Goal: Task Accomplishment & Management: Complete application form

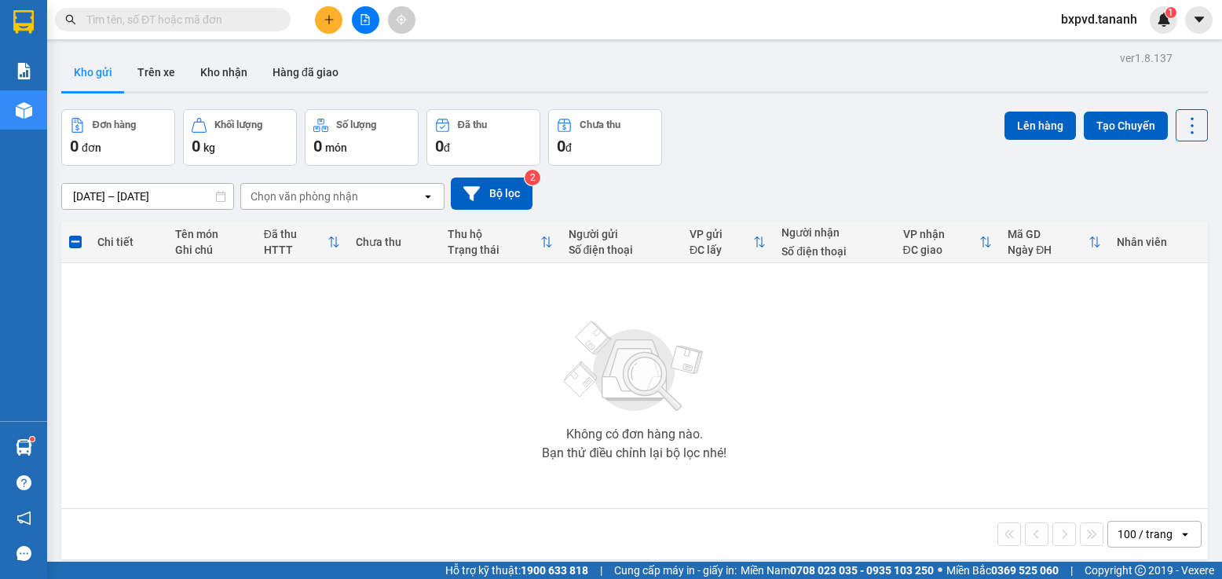
click at [324, 20] on icon "plus" at bounding box center [329, 19] width 11 height 11
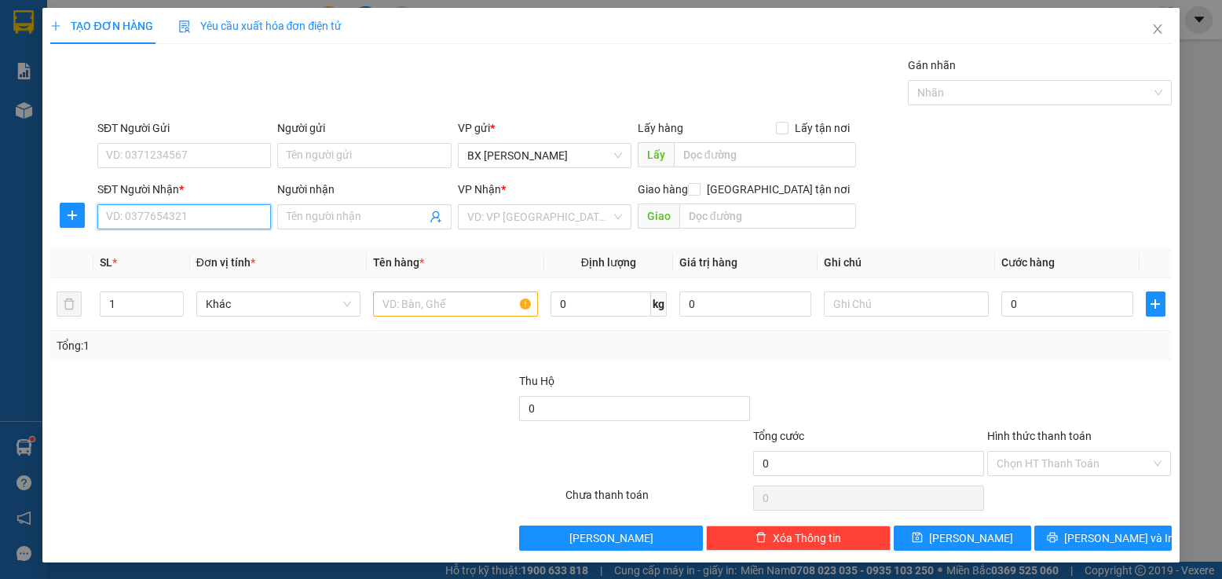
click at [240, 219] on input "SĐT Người Nhận *" at bounding box center [184, 216] width 174 height 25
type input "0905518559"
click at [196, 159] on input "SĐT Người Gửi" at bounding box center [184, 155] width 174 height 25
type input "0987010982"
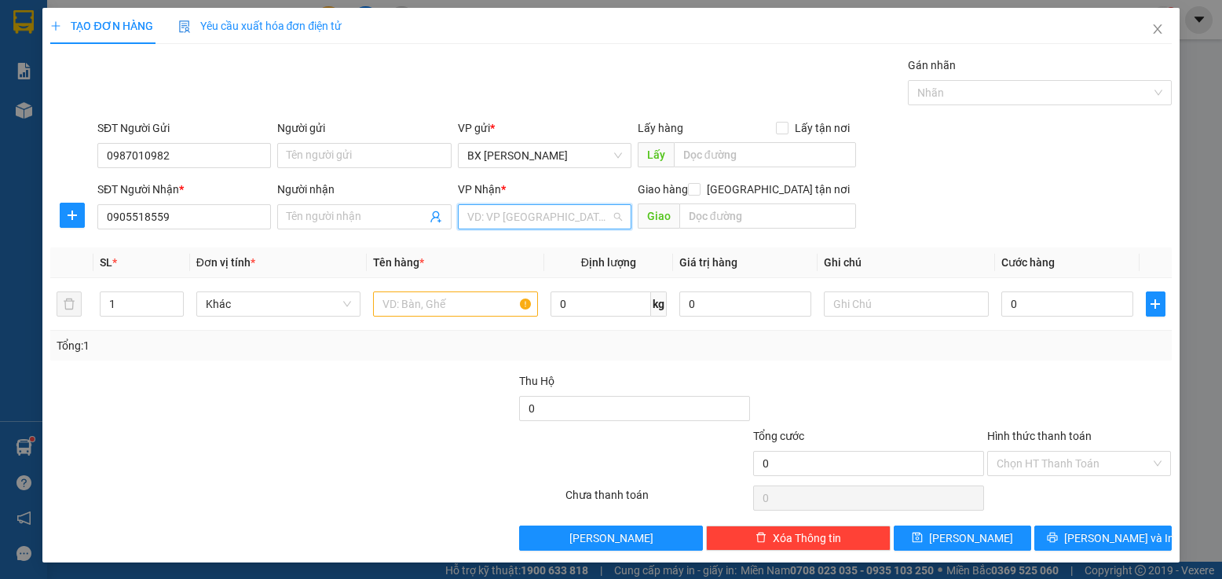
click at [535, 220] on input "search" at bounding box center [539, 217] width 144 height 24
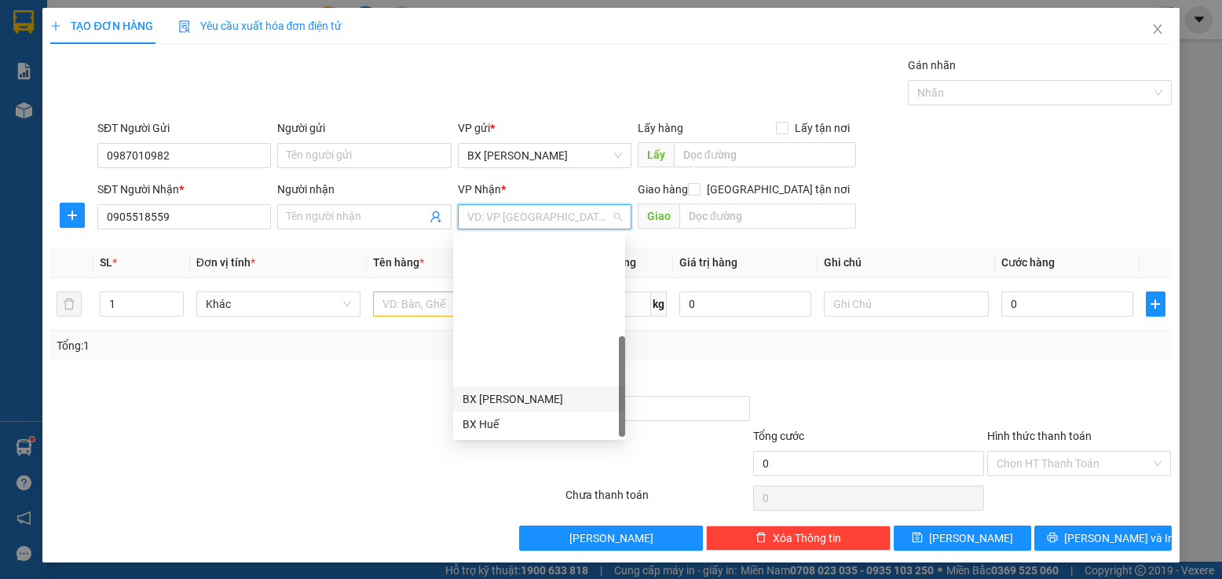
scroll to position [176, 0]
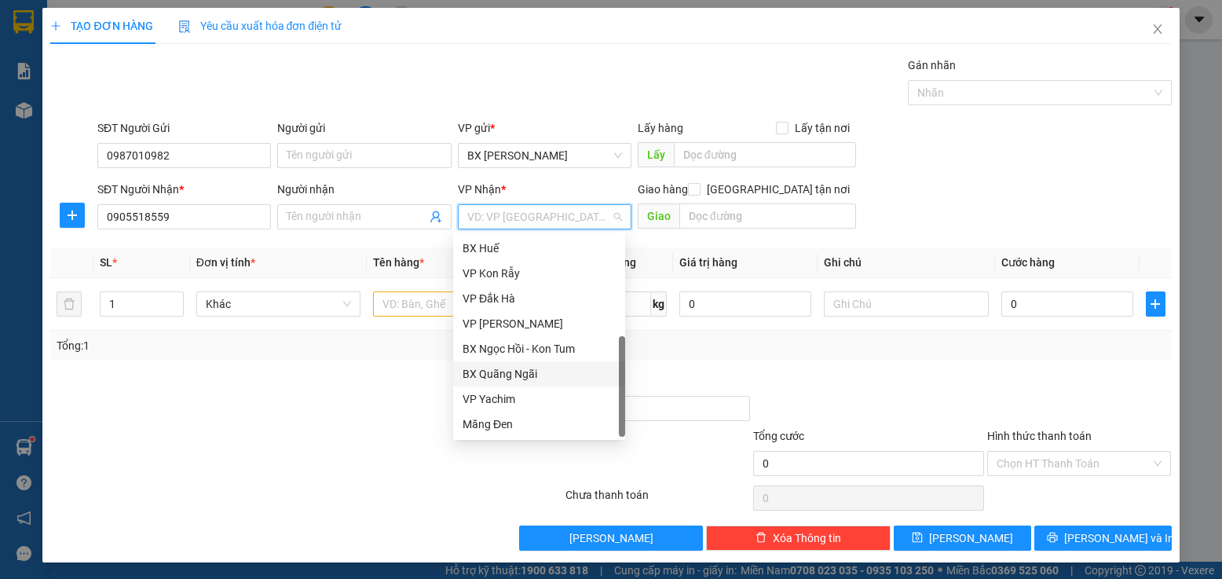
click at [544, 375] on div "BX Quãng Ngãi" at bounding box center [539, 373] width 153 height 17
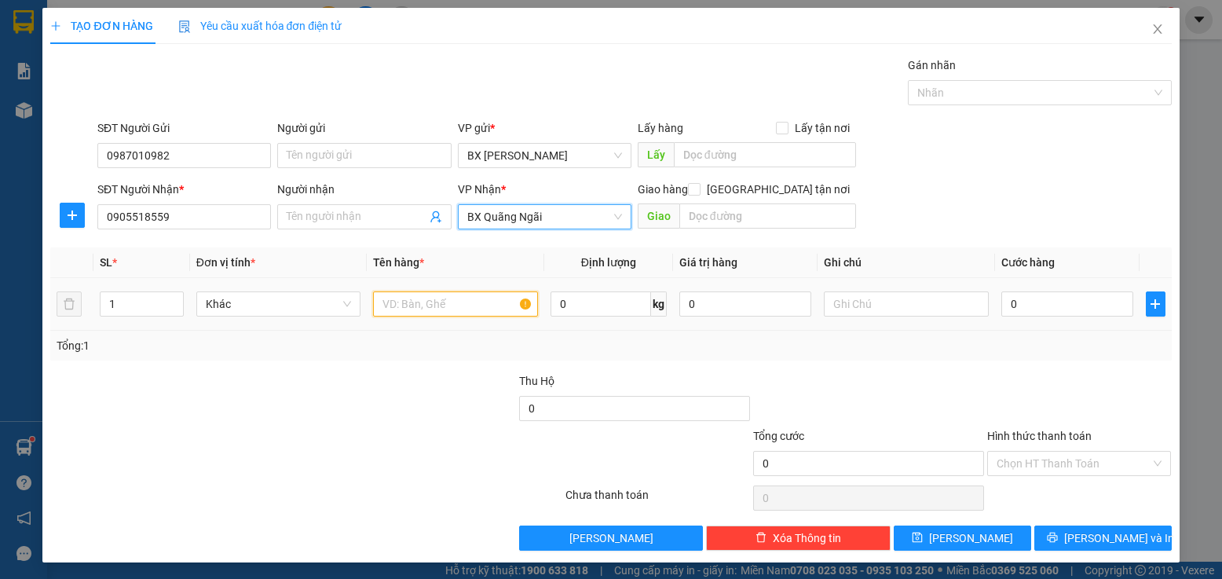
click at [492, 311] on input "text" at bounding box center [455, 303] width 165 height 25
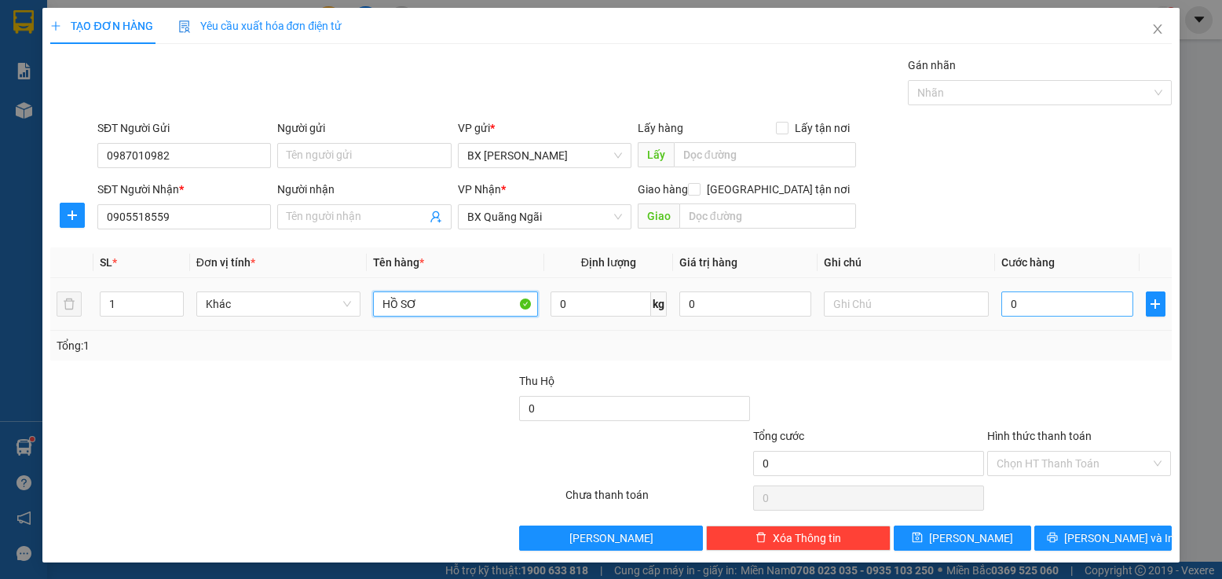
type input "HỒ SƠ"
click at [1016, 312] on input "0" at bounding box center [1067, 303] width 133 height 25
type input "3"
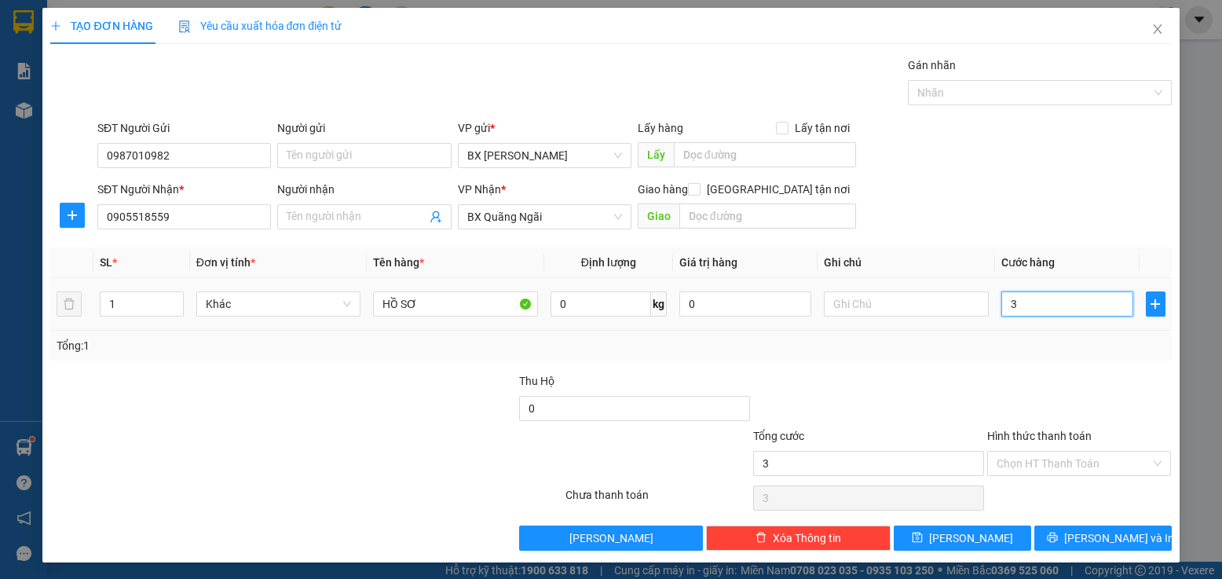
type input "30"
type input "30.000"
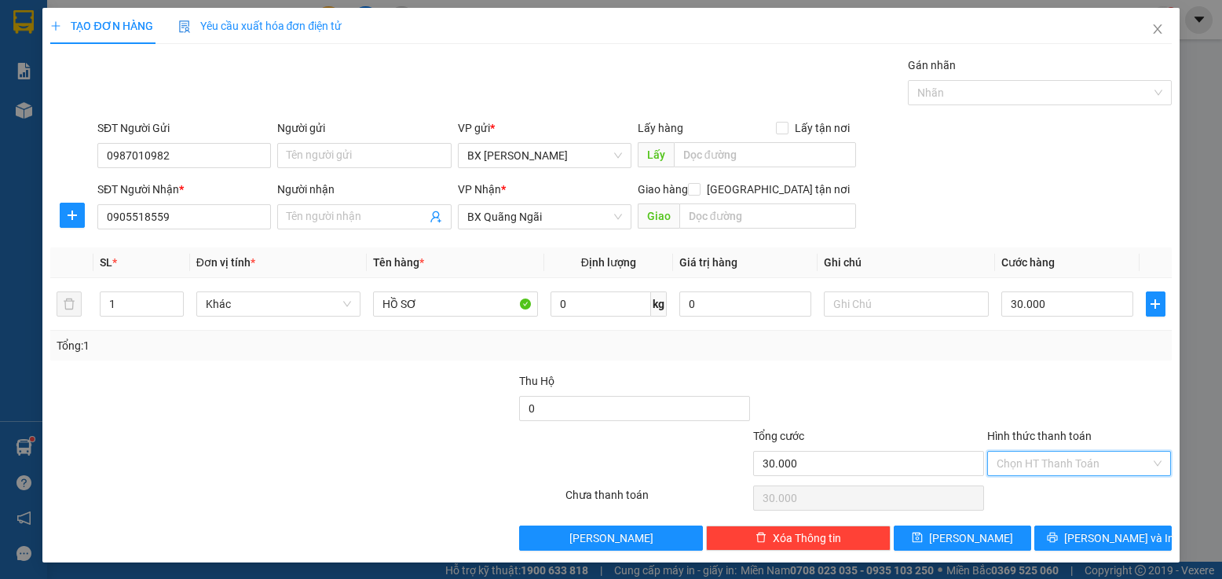
click at [1050, 460] on input "Hình thức thanh toán" at bounding box center [1074, 464] width 155 height 24
click at [1037, 361] on div "Tại văn phòng" at bounding box center [1068, 356] width 163 height 17
type input "0"
click at [1044, 451] on div "Tại văn phòng" at bounding box center [1079, 463] width 185 height 25
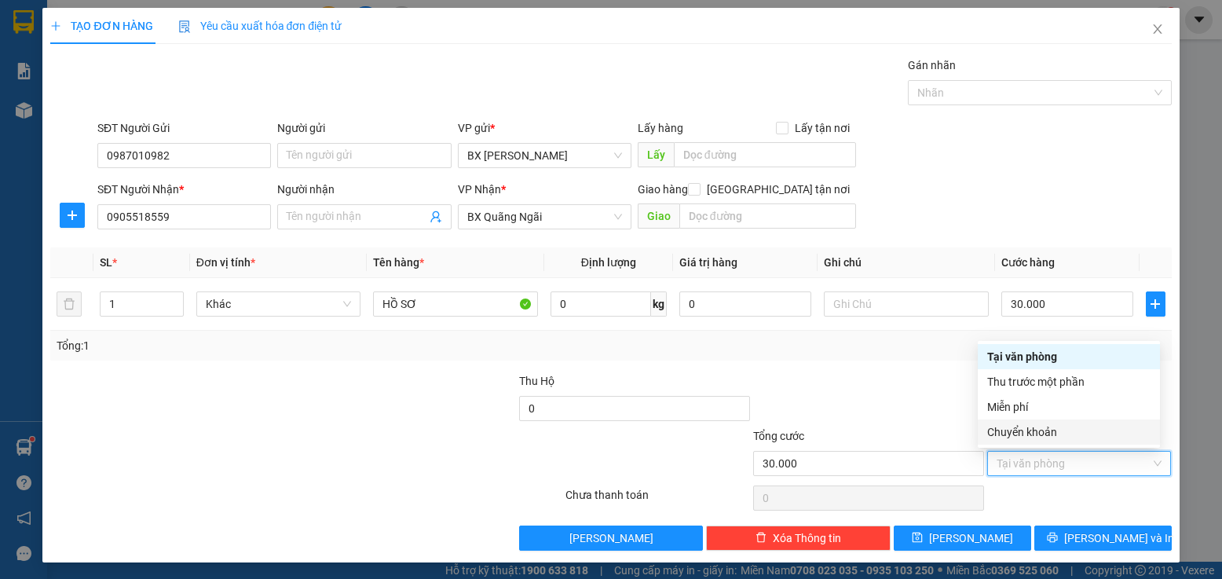
click at [1046, 429] on div "Chuyển khoản" at bounding box center [1068, 431] width 163 height 17
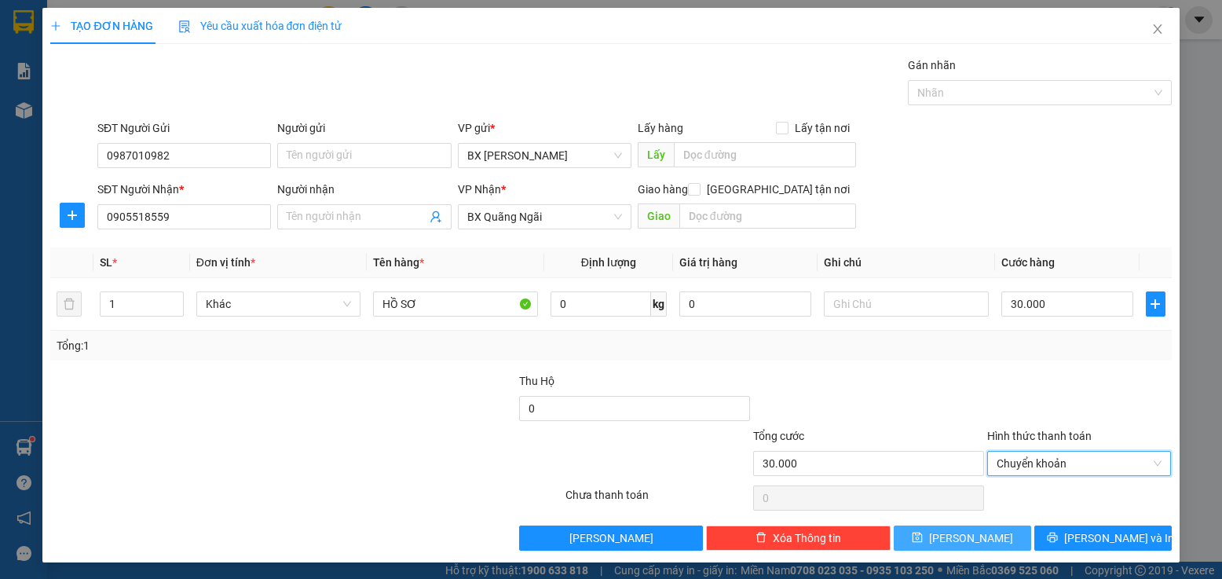
click at [1003, 534] on button "[PERSON_NAME]" at bounding box center [962, 537] width 137 height 25
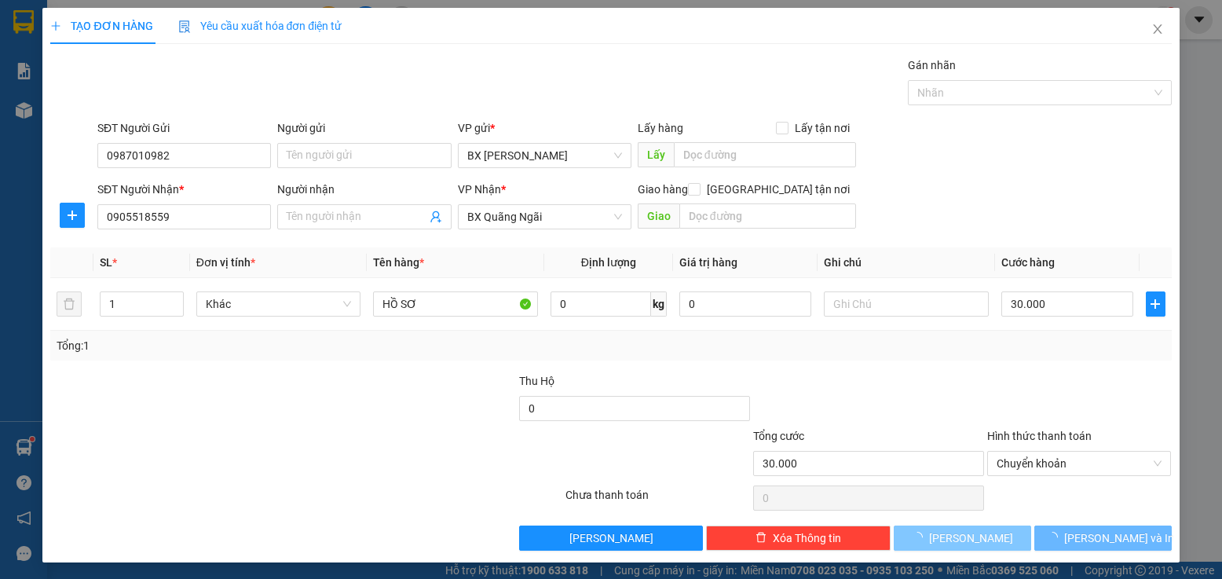
type input "0"
